Goal: Find specific page/section: Find specific page/section

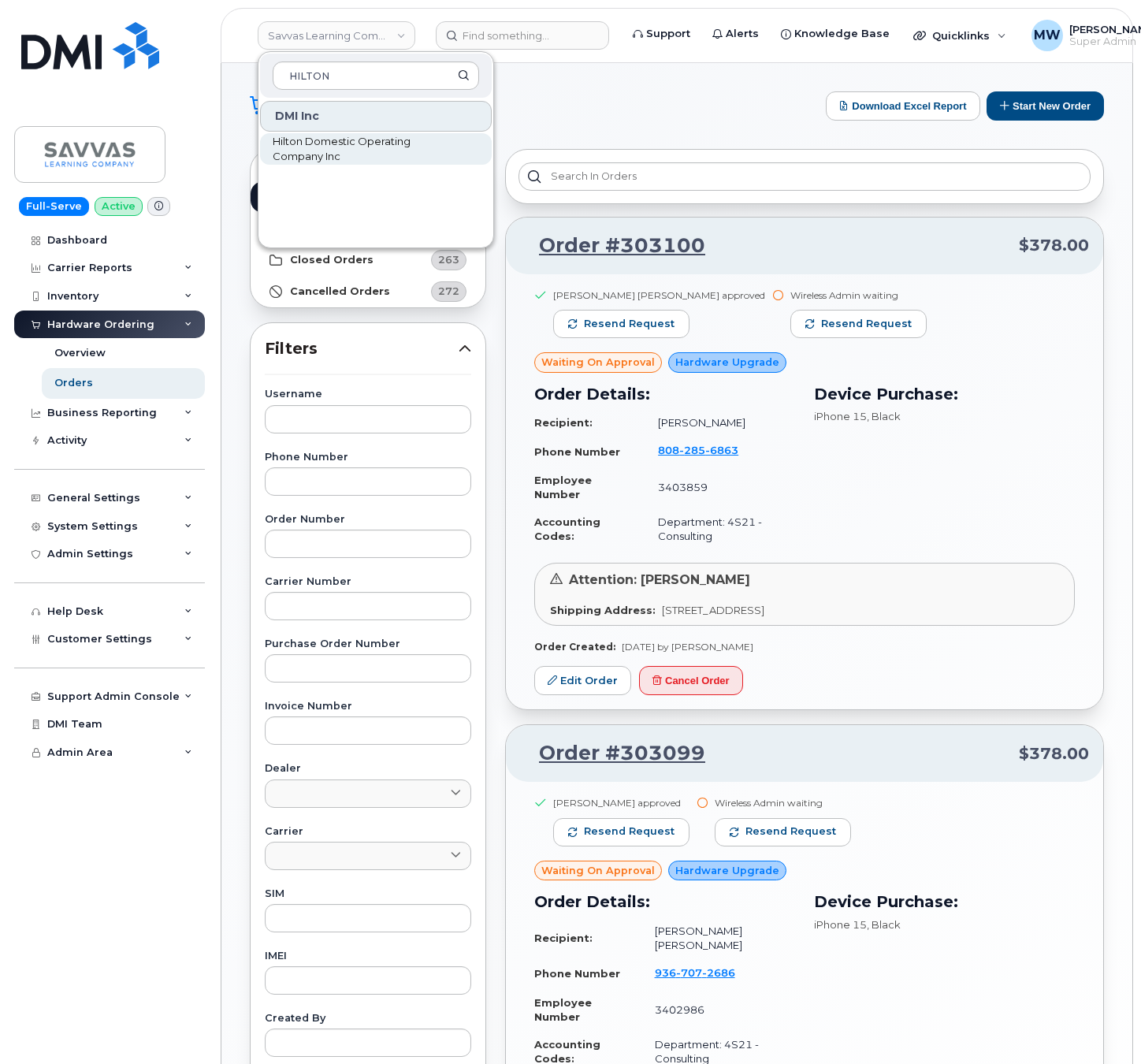
type input "HILTON"
click at [342, 134] on span "Hilton Domestic Operating Company Inc" at bounding box center [363, 149] width 182 height 31
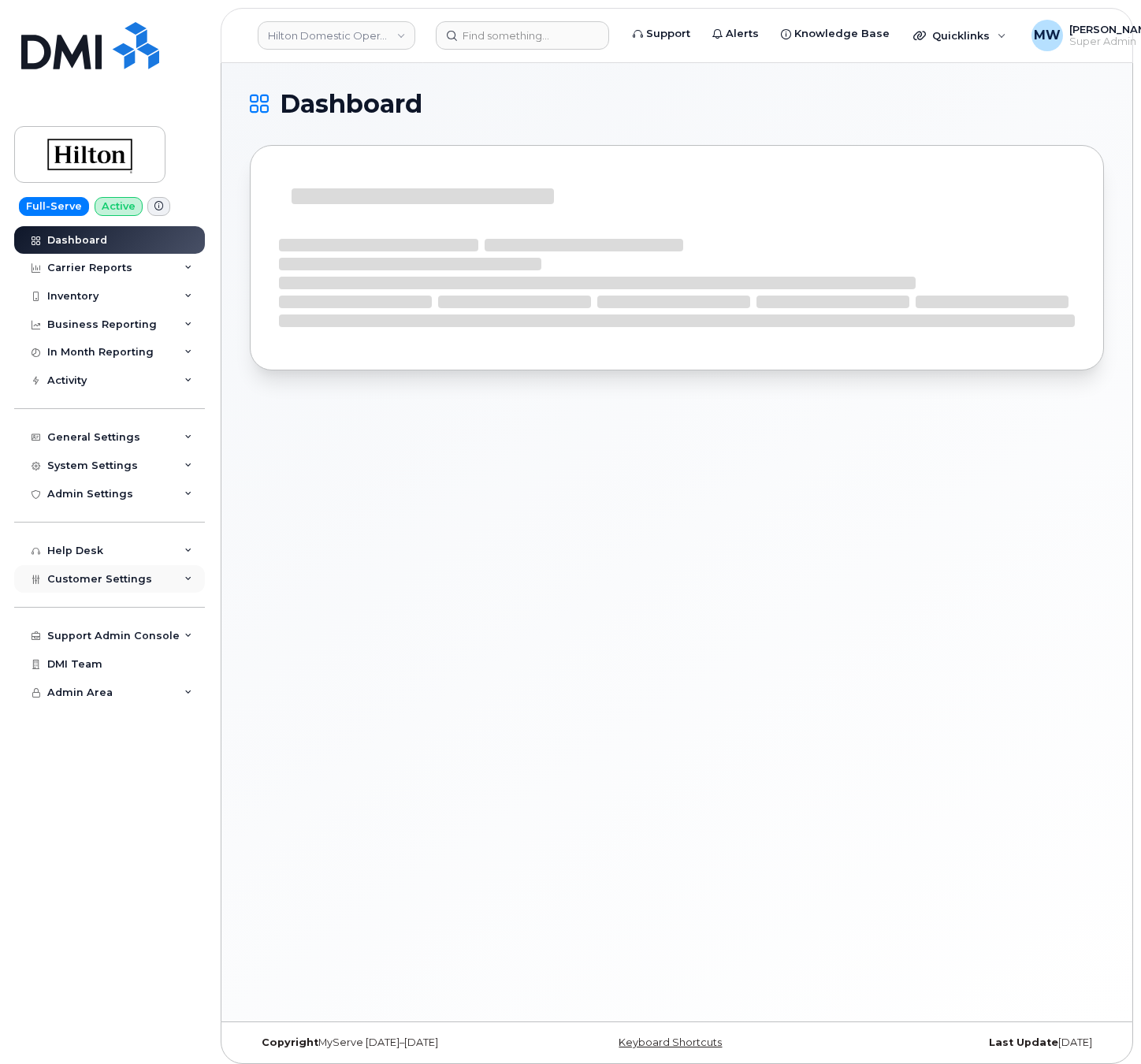
click at [88, 585] on div "Customer Settings" at bounding box center [110, 579] width 191 height 28
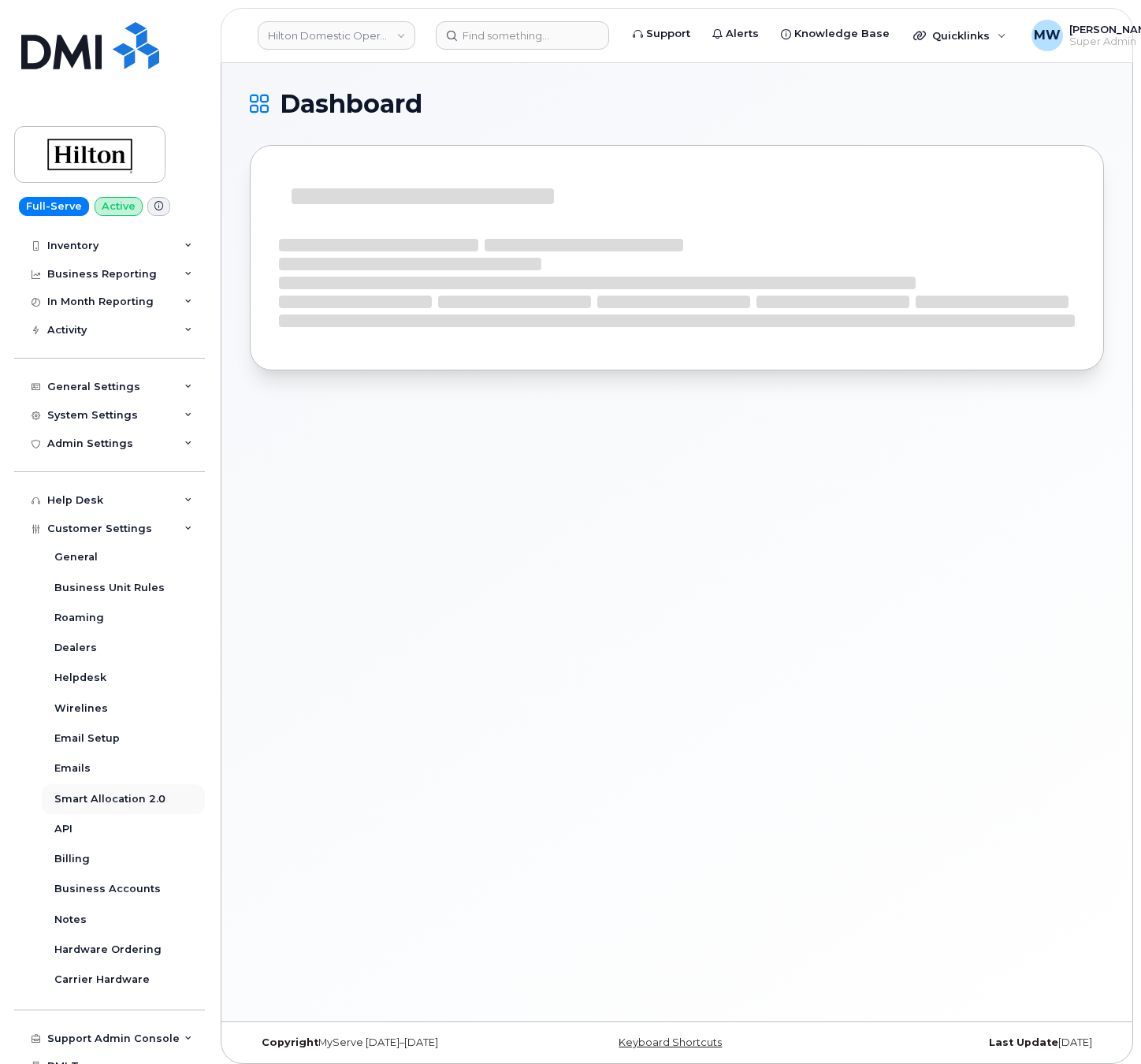
scroll to position [95, 0]
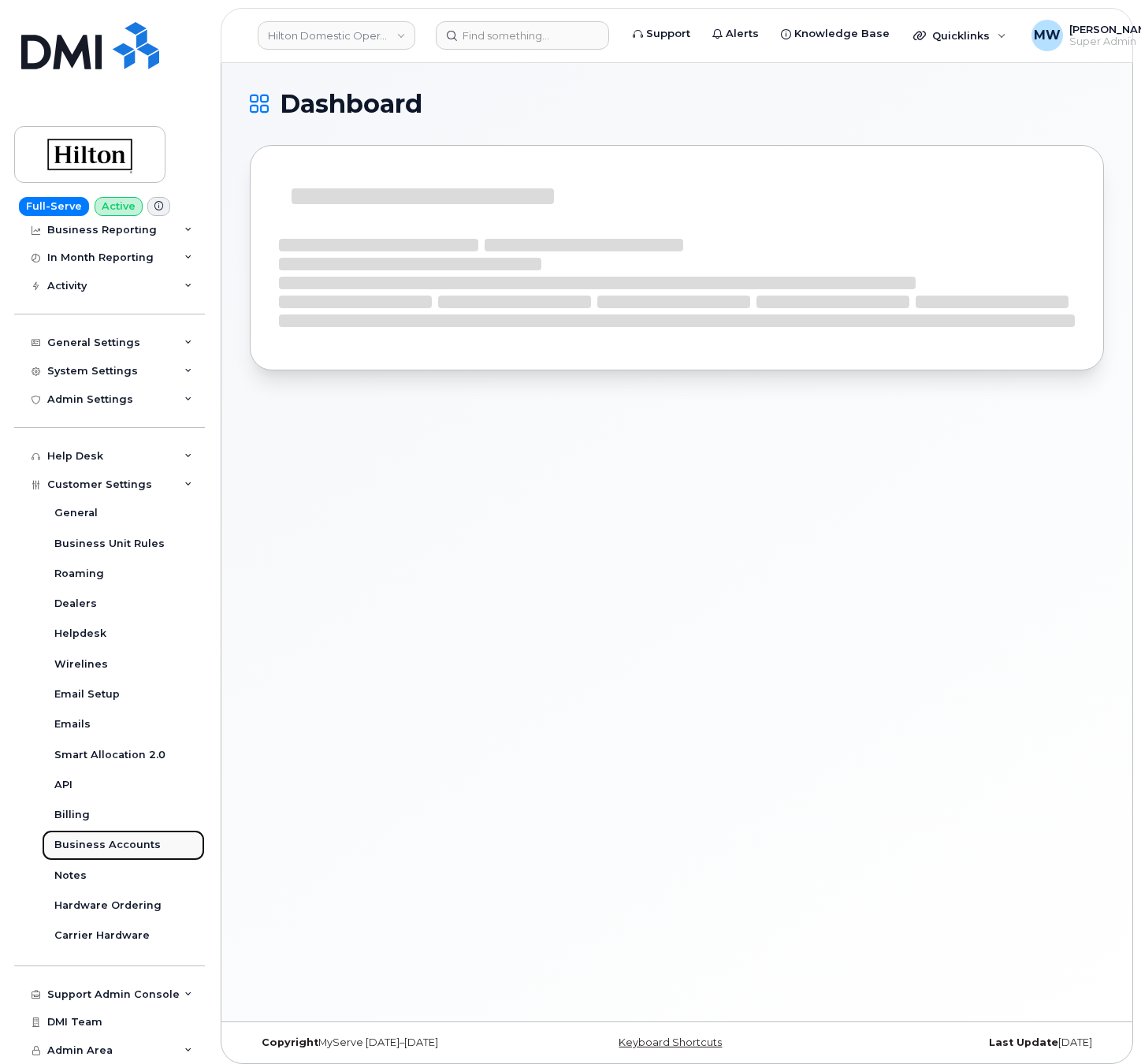
click at [101, 848] on div "Business Accounts" at bounding box center [107, 845] width 106 height 14
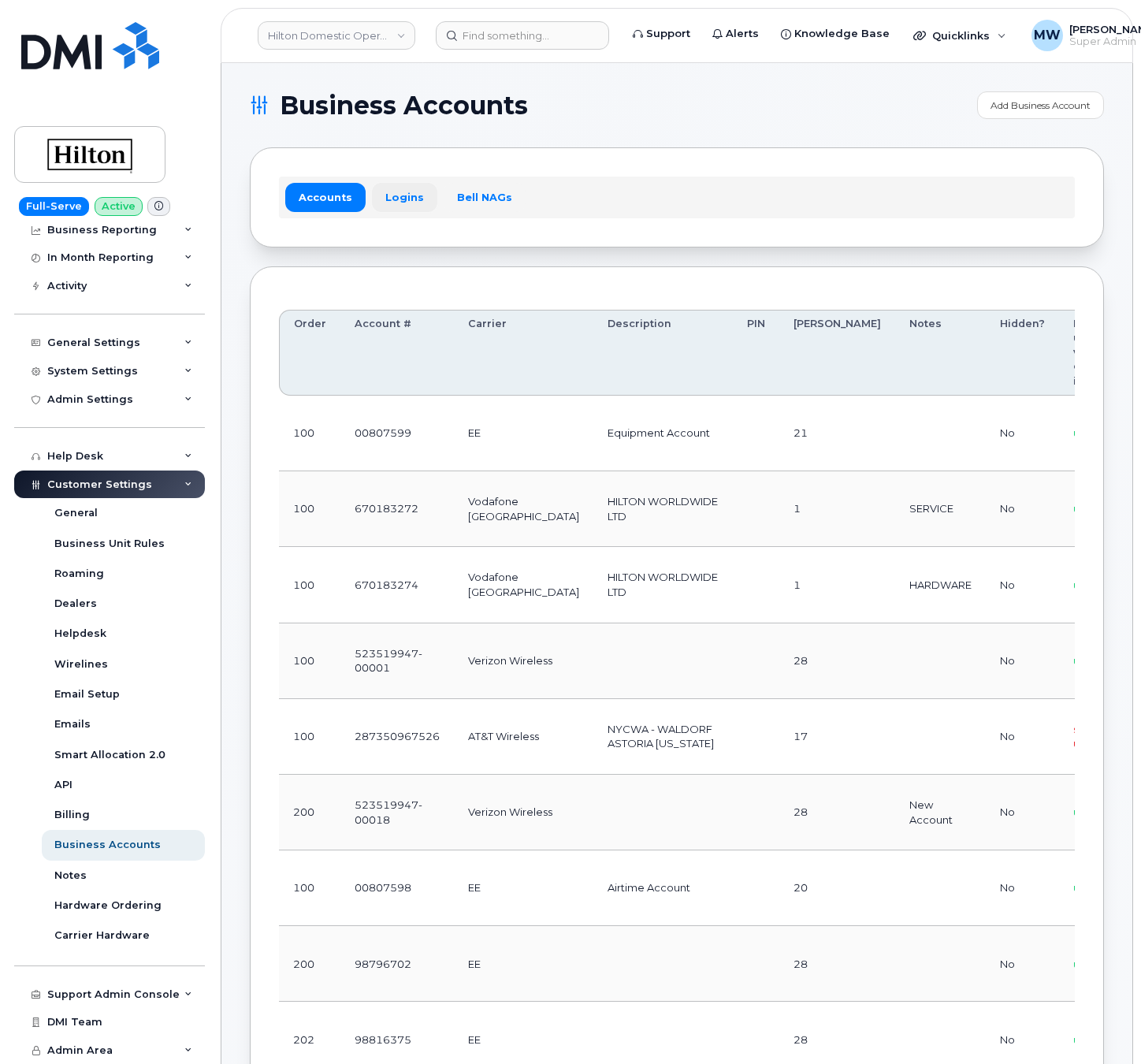
click at [419, 203] on link "Logins" at bounding box center [404, 197] width 65 height 28
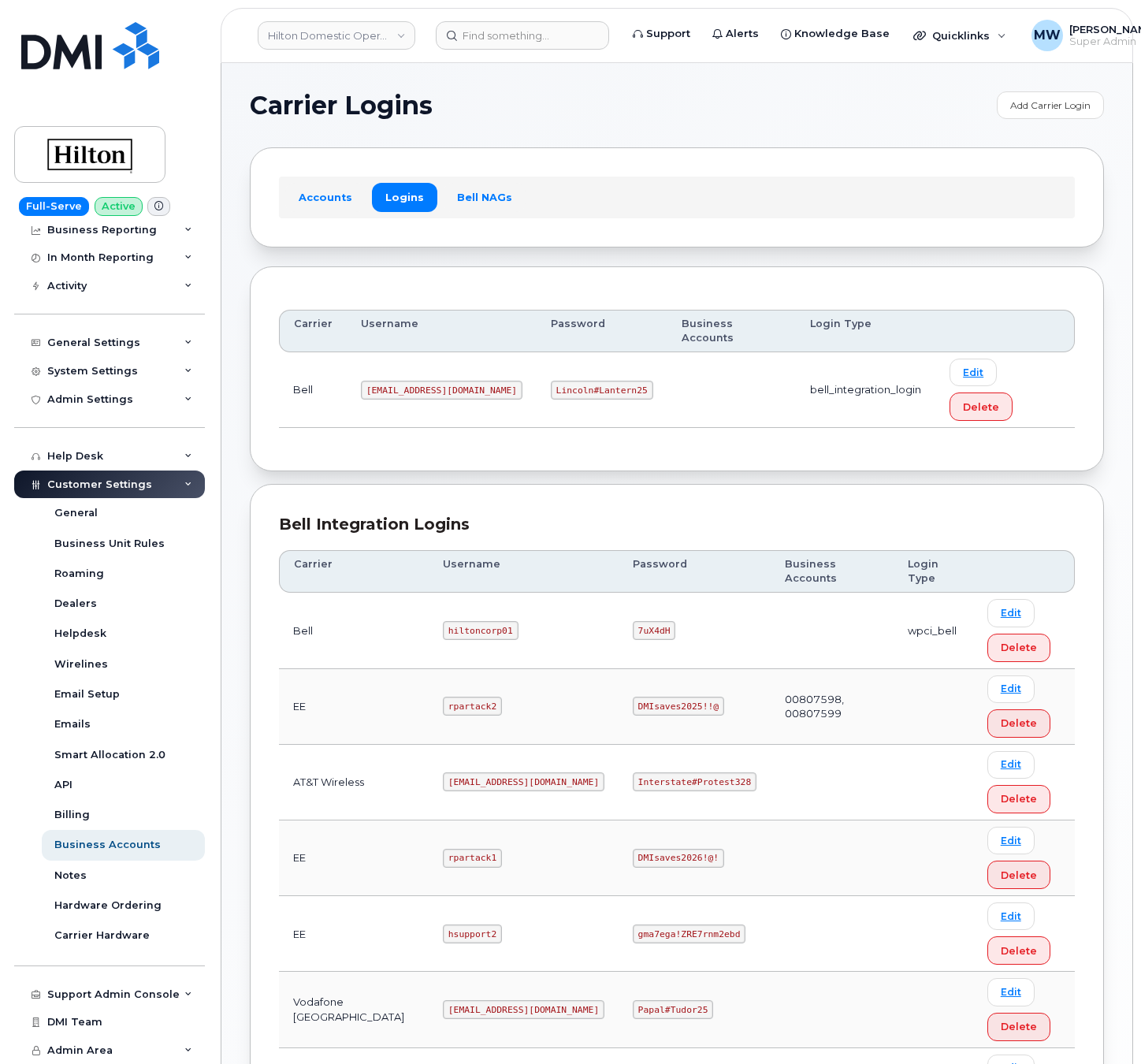
click at [486, 773] on code "[EMAIL_ADDRESS][DOMAIN_NAME]" at bounding box center [523, 782] width 162 height 19
copy code "[EMAIL_ADDRESS][DOMAIN_NAME]"
click at [688, 773] on code "Interstate#Protest328" at bounding box center [695, 782] width 124 height 19
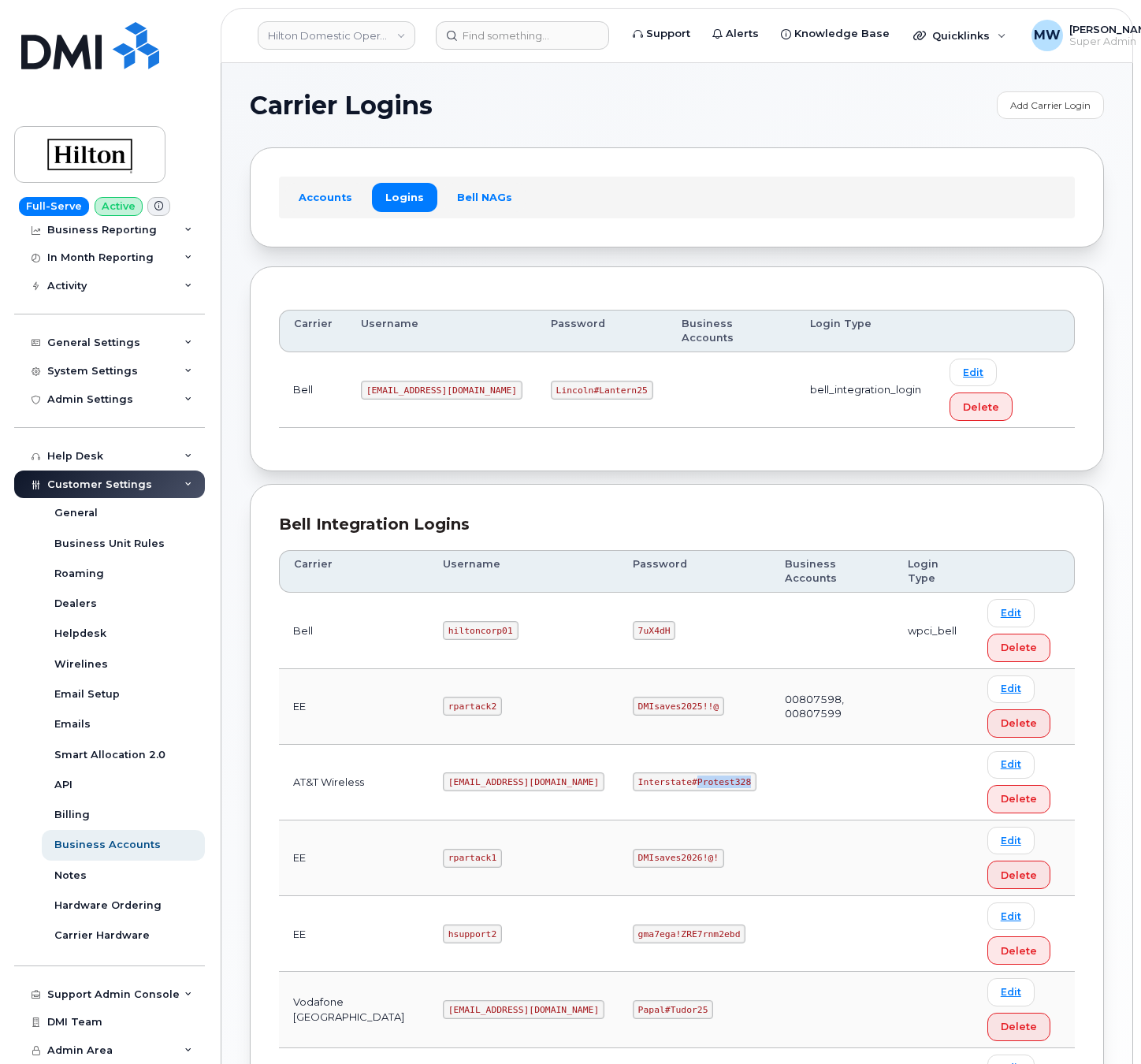
click at [688, 773] on code "Interstate#Protest328" at bounding box center [695, 782] width 124 height 19
copy code "Interstate#Protest328"
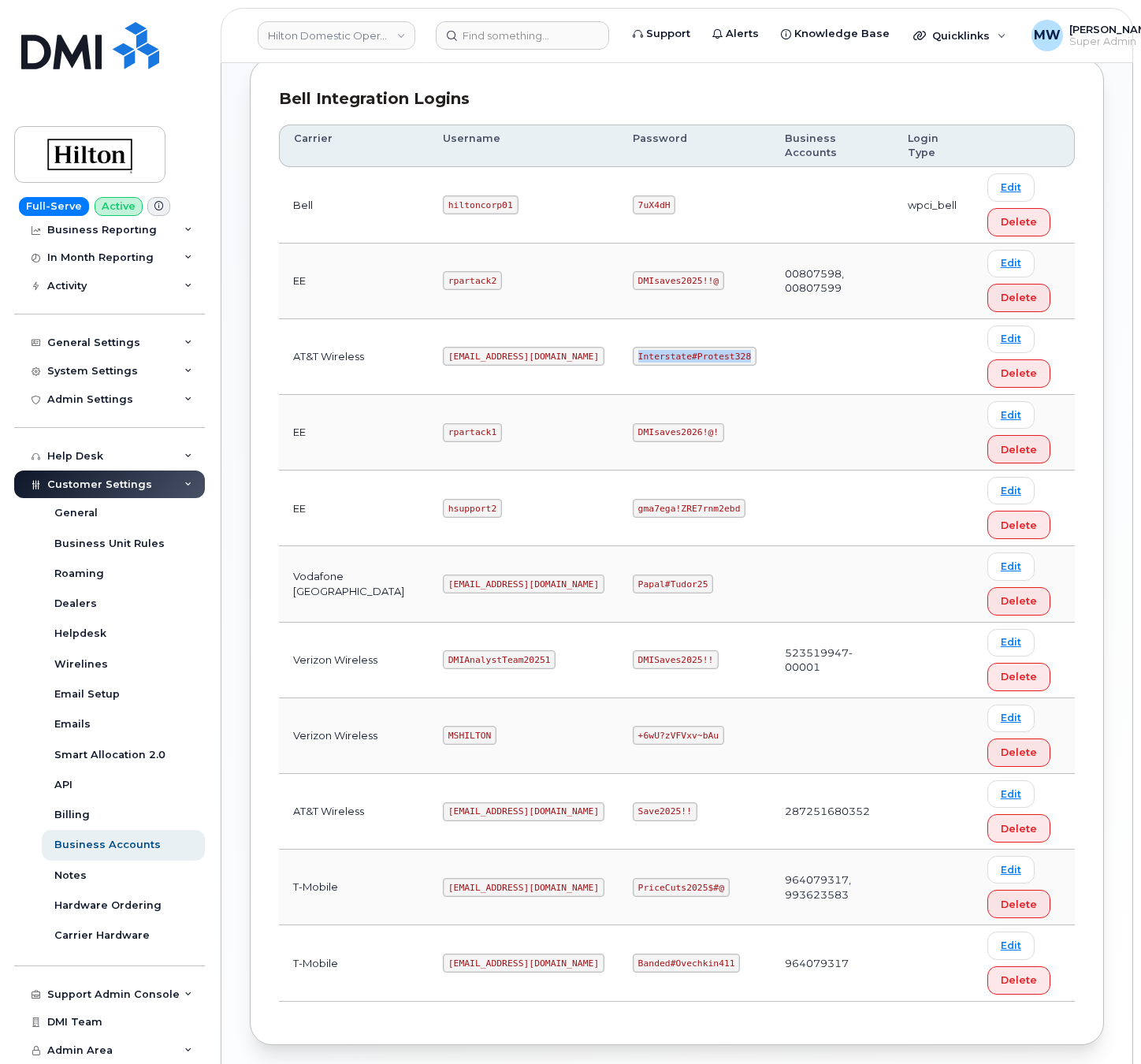
scroll to position [473, 0]
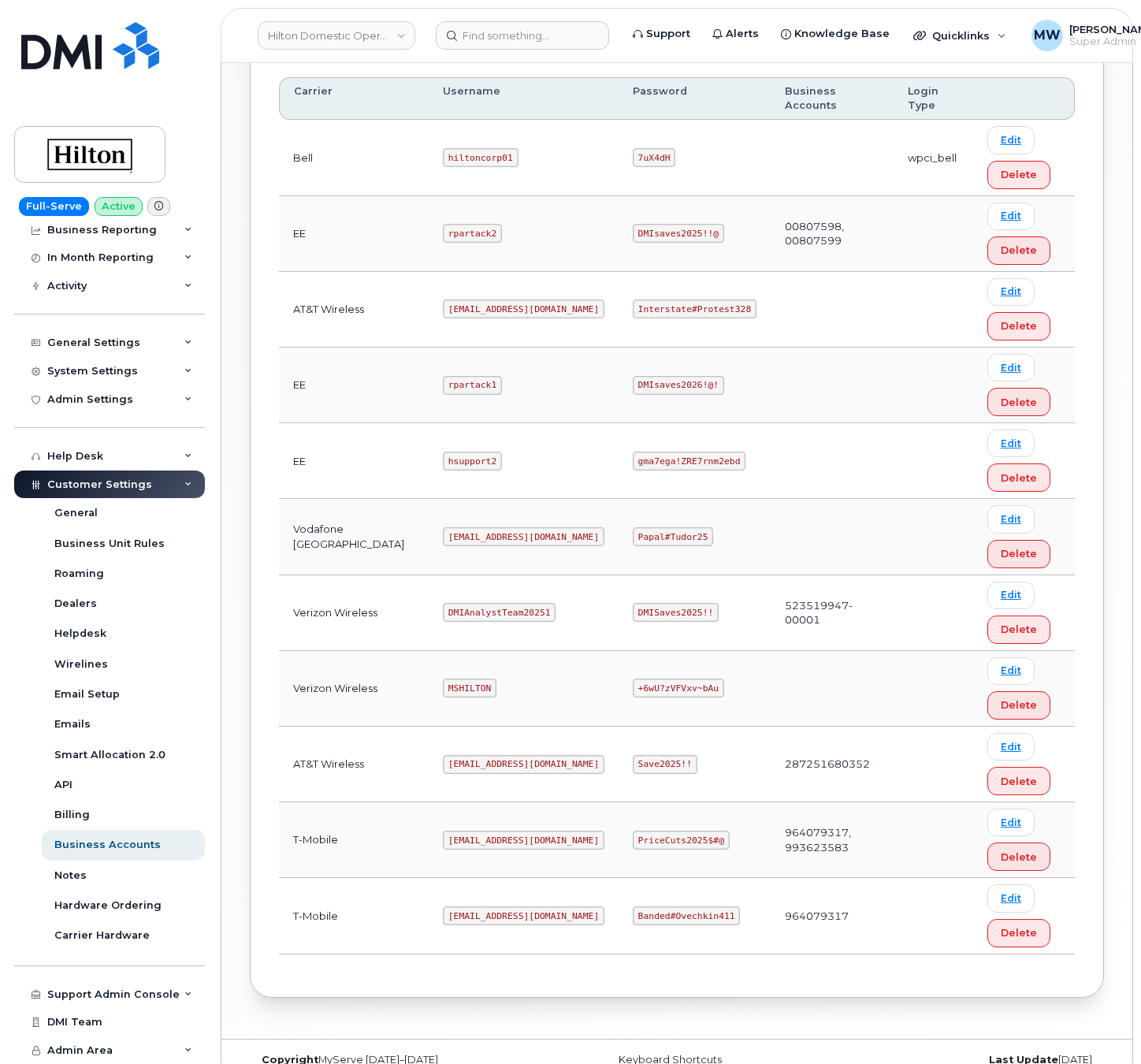
click at [452, 907] on code "[EMAIL_ADDRESS][DOMAIN_NAME]" at bounding box center [523, 916] width 162 height 19
click at [455, 907] on code "[EMAIL_ADDRESS][DOMAIN_NAME]" at bounding box center [523, 916] width 162 height 19
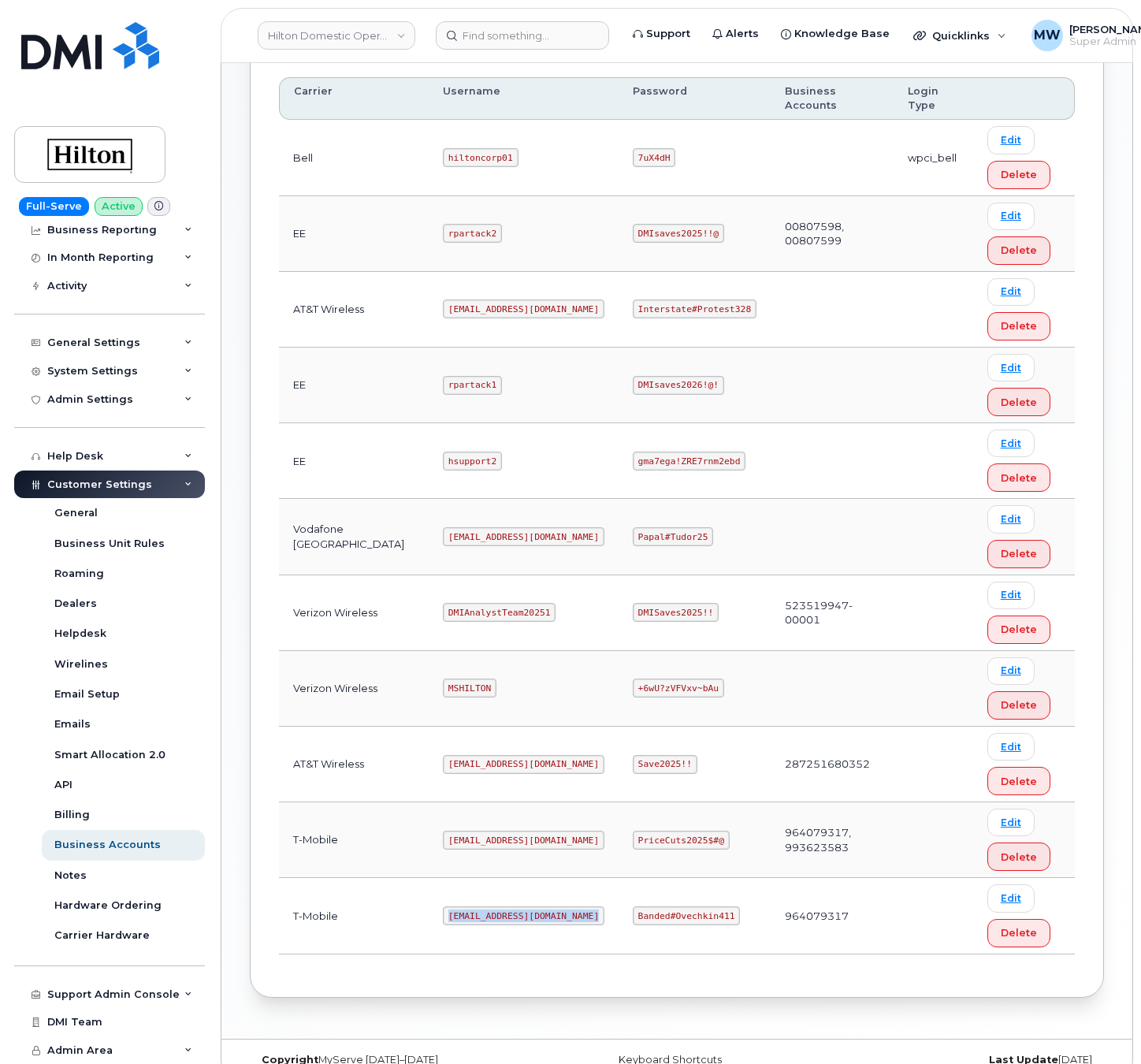
click at [455, 907] on code "[EMAIL_ADDRESS][DOMAIN_NAME]" at bounding box center [523, 916] width 162 height 19
click at [669, 907] on code "Banded#Ovechkin411" at bounding box center [686, 916] width 107 height 19
copy code "Banded#Ovechkin411"
